Goal: Information Seeking & Learning: Check status

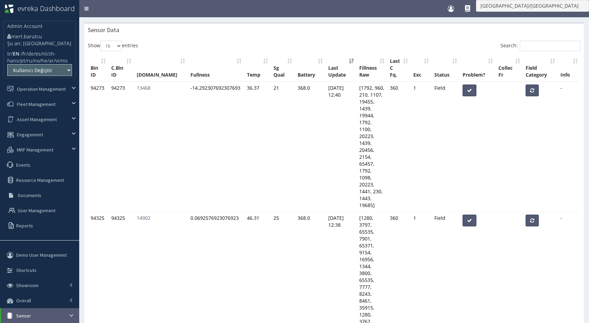
select select "10"
click at [52, 76] on select "Kullanıcı Değiştir ART Recycle:196 Amazon:155 Archived-Taka Taka:36 Askhelon1:1…" at bounding box center [39, 70] width 65 height 12
select select "173"
click at [7, 71] on select "Kullanıcı Değiştir ART Recycle:196 Amazon:155 Archived-Taka Taka:36 Askhelon1:1…" at bounding box center [39, 70] width 65 height 12
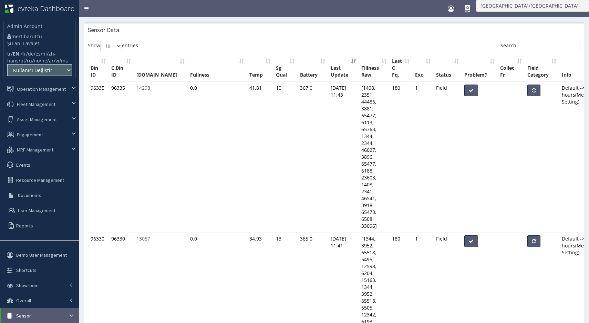
select select "10"
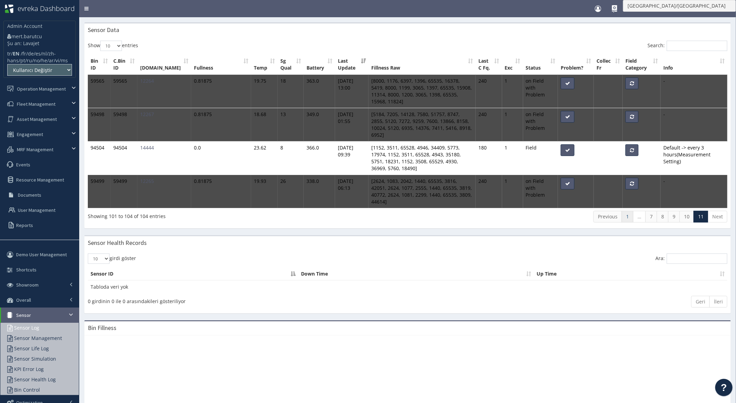
click at [589, 211] on link "1" at bounding box center [628, 217] width 12 height 12
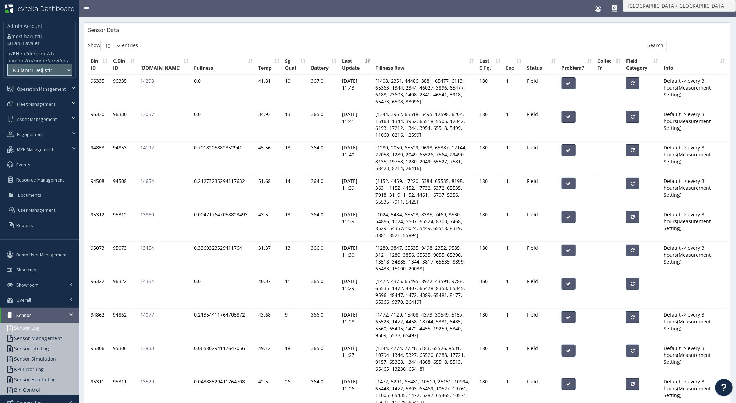
click at [340, 65] on th "Last Update" at bounding box center [356, 65] width 33 height 20
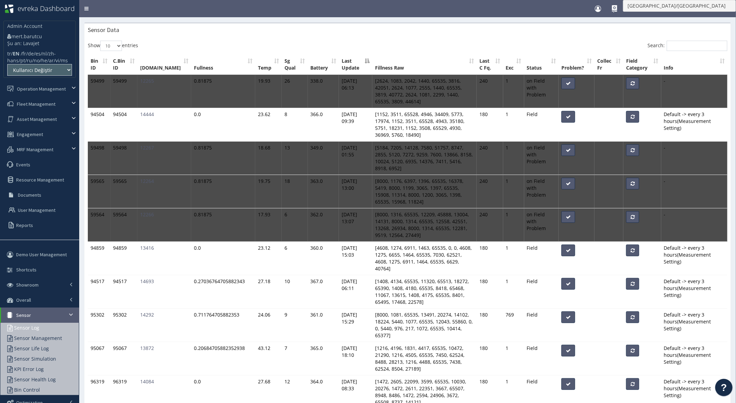
click at [339, 62] on th "Last Update" at bounding box center [355, 65] width 33 height 20
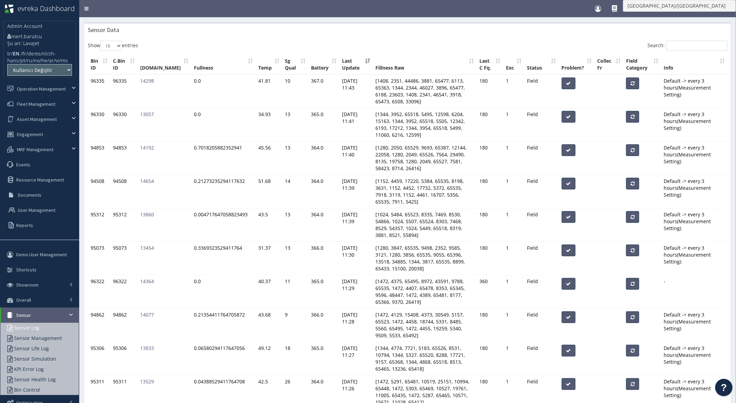
click at [340, 68] on th "Last Update" at bounding box center [356, 65] width 33 height 20
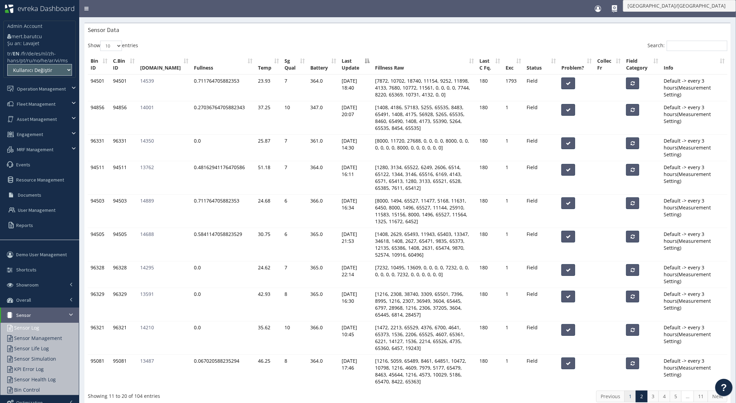
click at [589, 322] on link "1" at bounding box center [631, 397] width 12 height 12
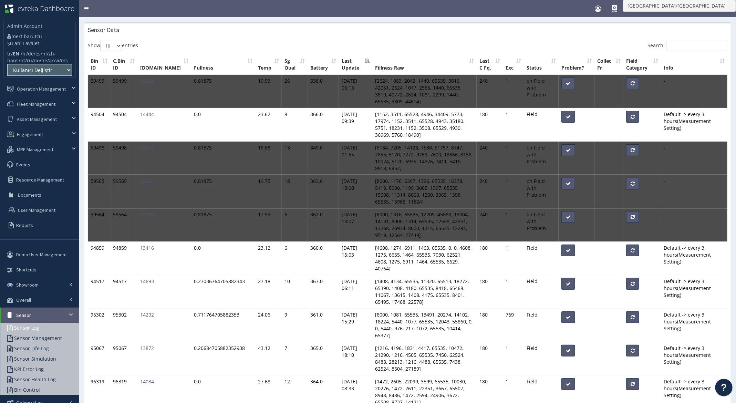
click at [339, 64] on th "Last Update" at bounding box center [355, 65] width 33 height 20
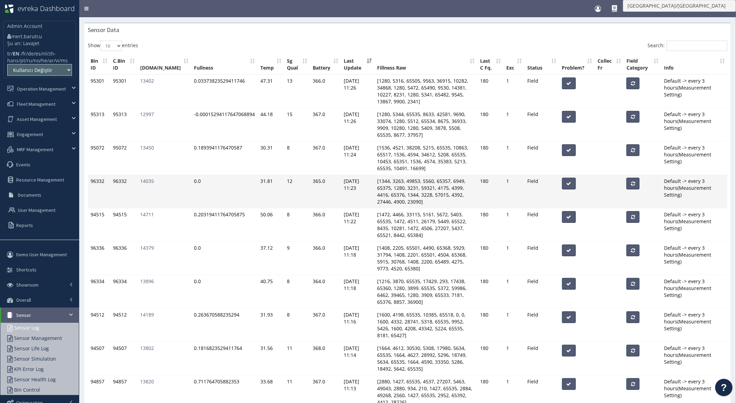
click at [404, 175] on td "[1344, 3263, 49853, 5560, 65357, 6949, 65375, 1280, 3231, 59321, 4175, 4399, 44…" at bounding box center [426, 191] width 103 height 33
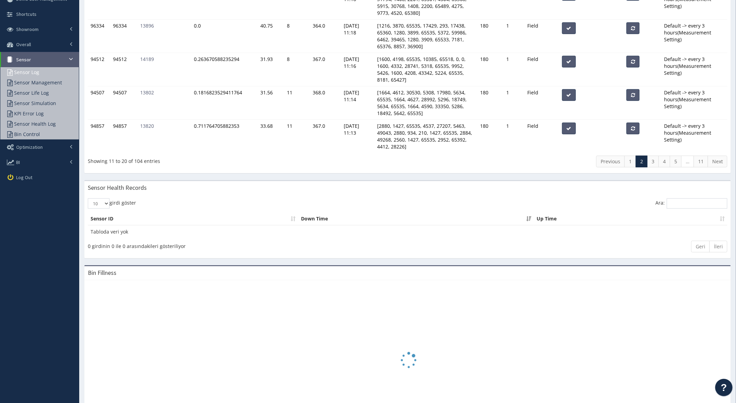
scroll to position [256, 0]
